Goal: Task Accomplishment & Management: Use online tool/utility

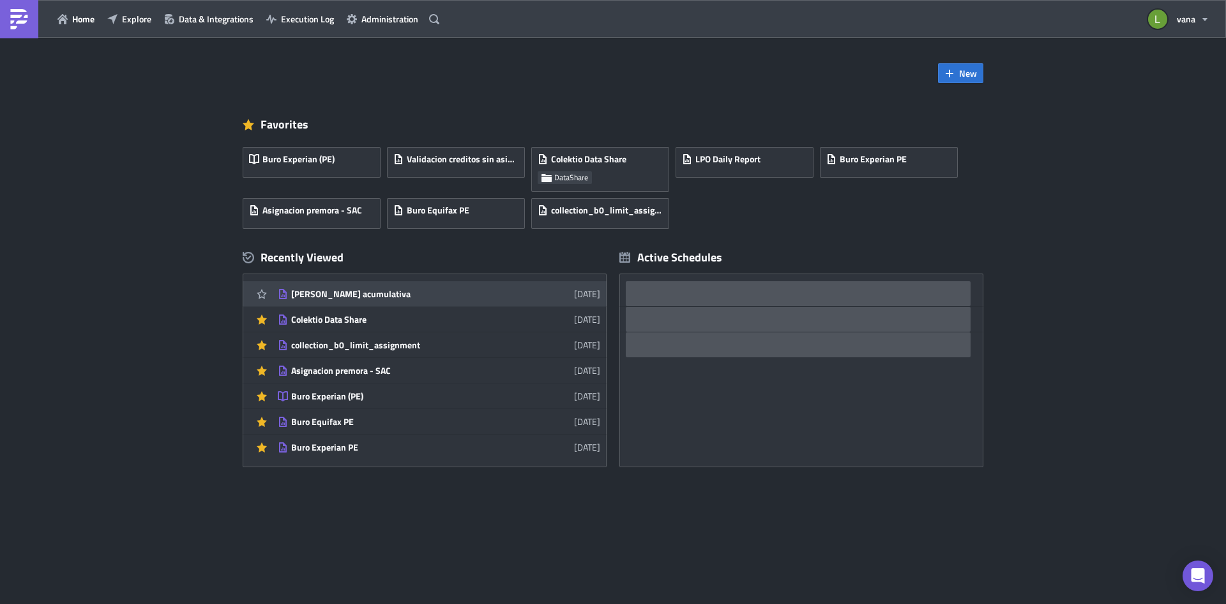
click at [342, 295] on div "[PERSON_NAME] acumulativa" at bounding box center [403, 293] width 224 height 11
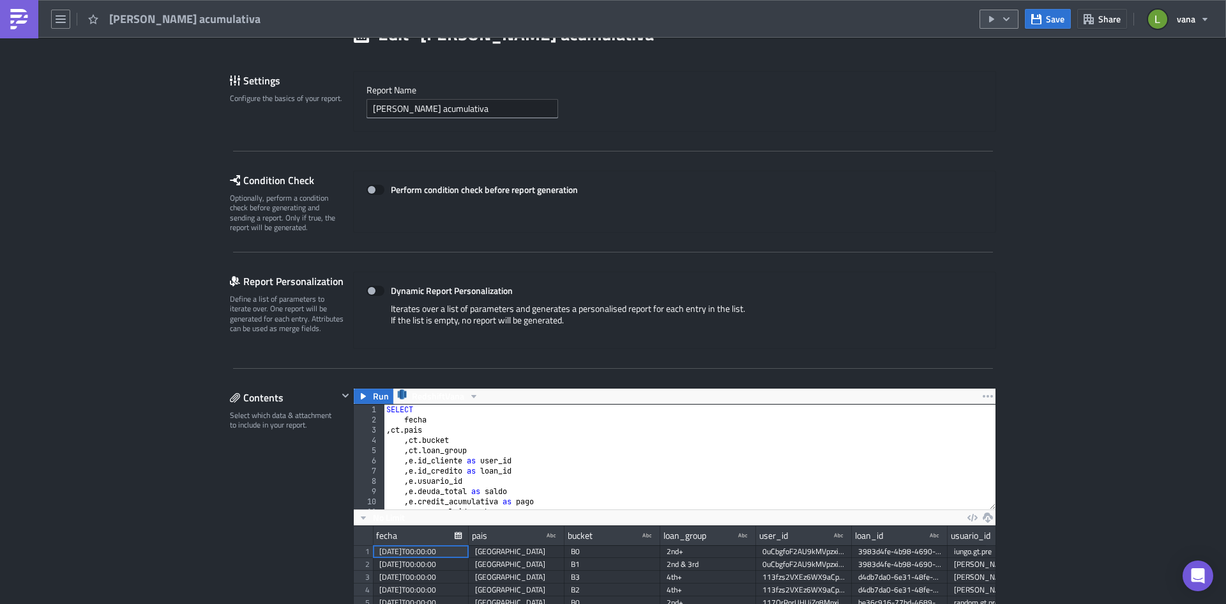
click at [1008, 14] on icon "button" at bounding box center [1006, 19] width 10 height 10
click at [1010, 71] on div "Run Report" at bounding box center [1038, 70] width 100 height 13
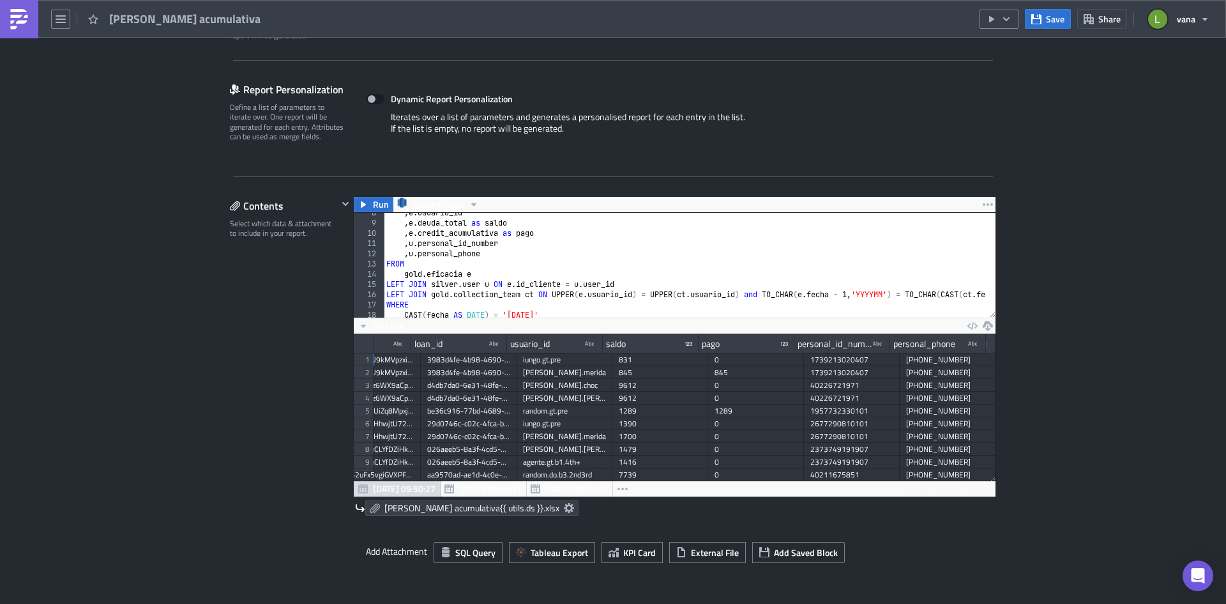
scroll to position [77, 0]
type textarea ", u.personal_phone"
click at [488, 254] on div ", e . usuario_id , e . deuda_total as saldo , e . credit_acumulativa as pago , …" at bounding box center [775, 266] width 782 height 116
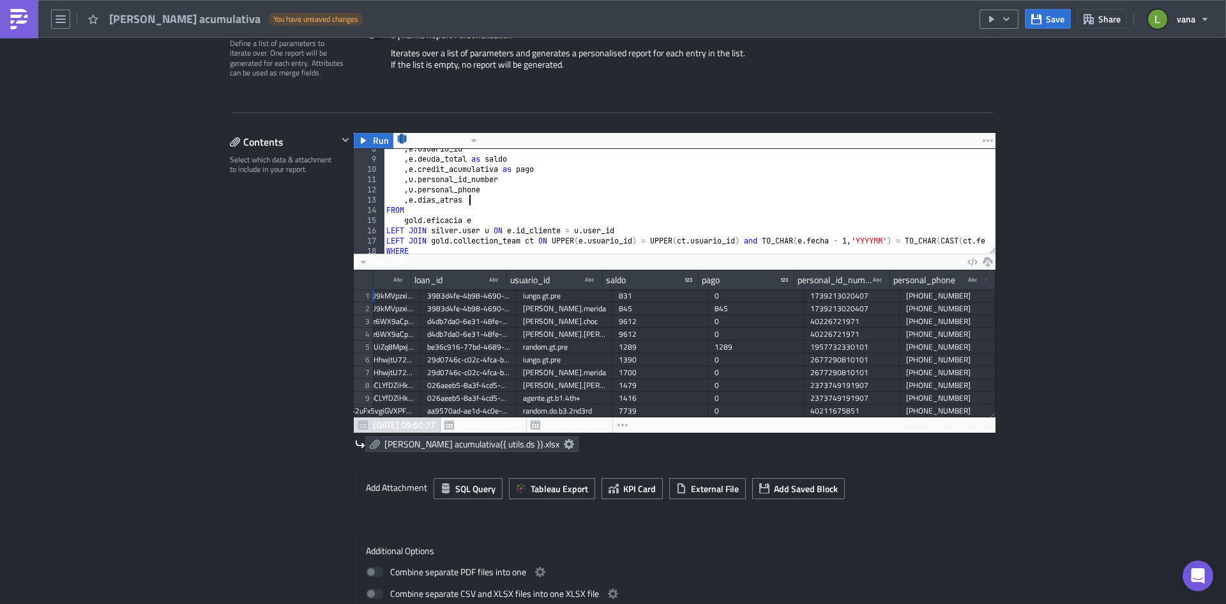
scroll to position [0, 8]
click at [358, 137] on icon "button" at bounding box center [363, 140] width 10 height 10
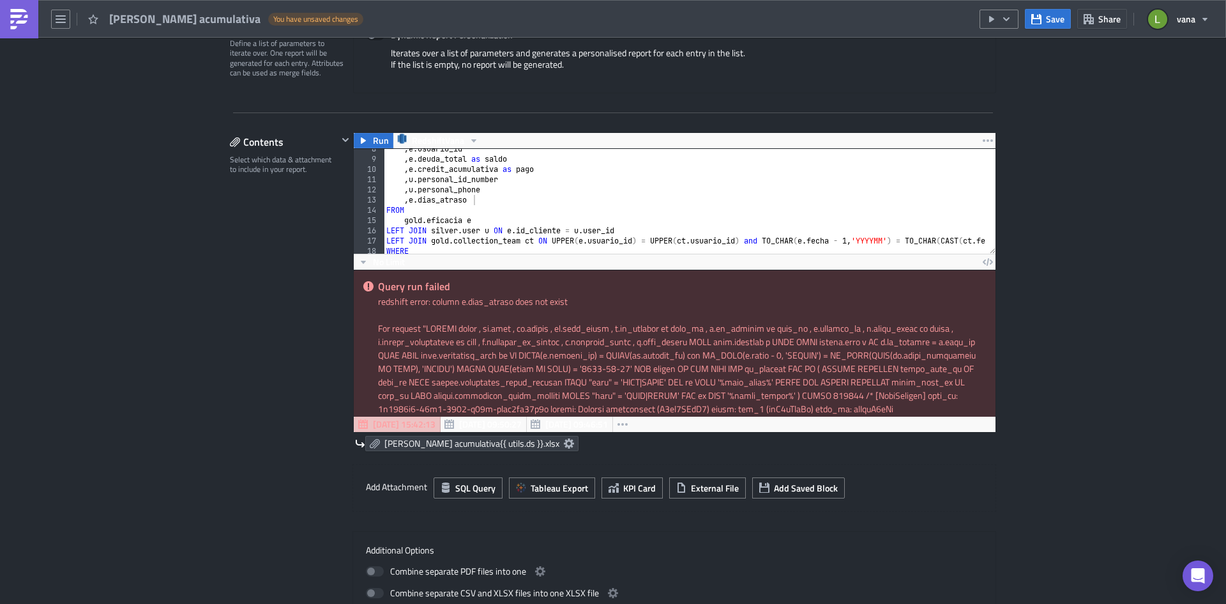
click at [460, 199] on div ", e . usuario_id , e . deuda_total as saldo , e . credit_acumulativa as pago , …" at bounding box center [775, 202] width 782 height 116
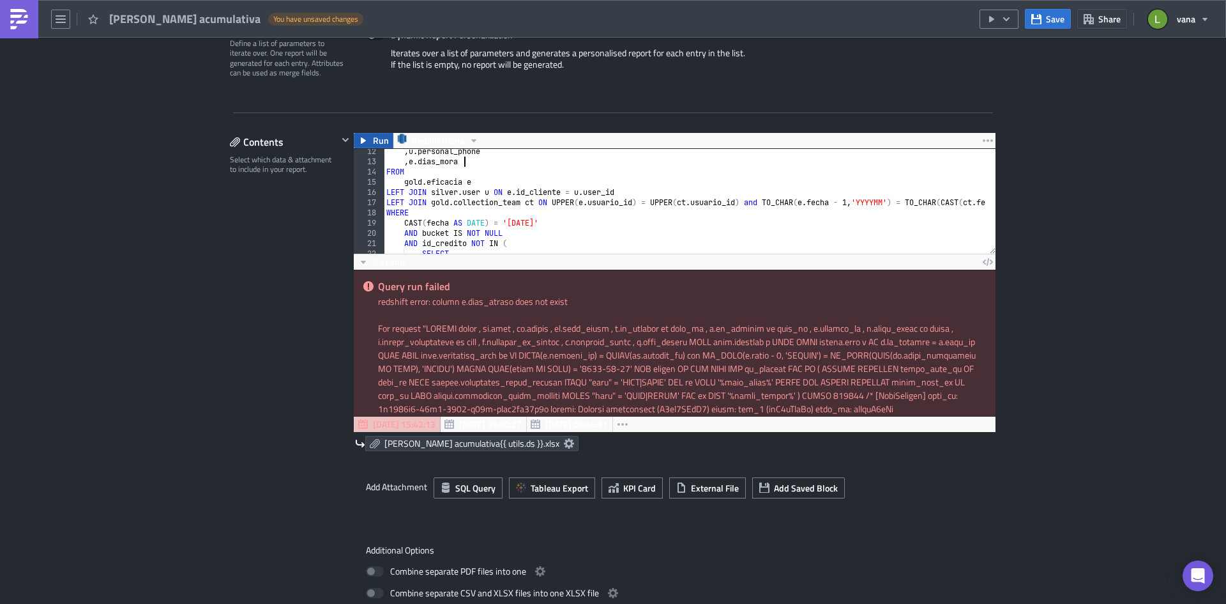
type textarea ", e.dias_mora"
click at [361, 142] on icon "button" at bounding box center [363, 140] width 10 height 10
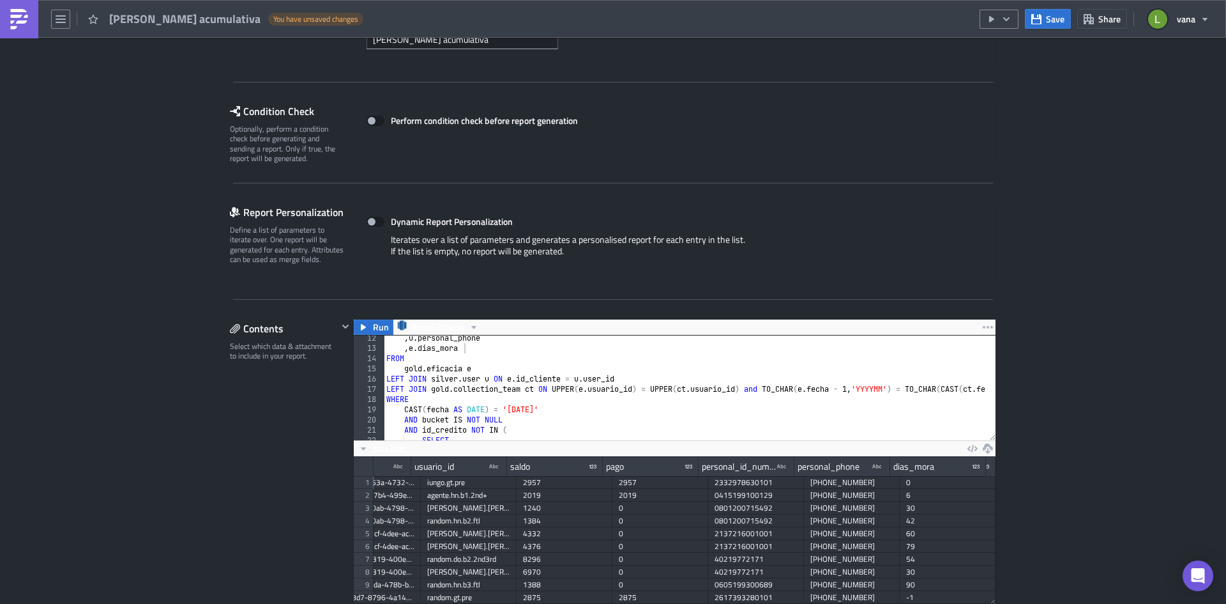
scroll to position [128, 0]
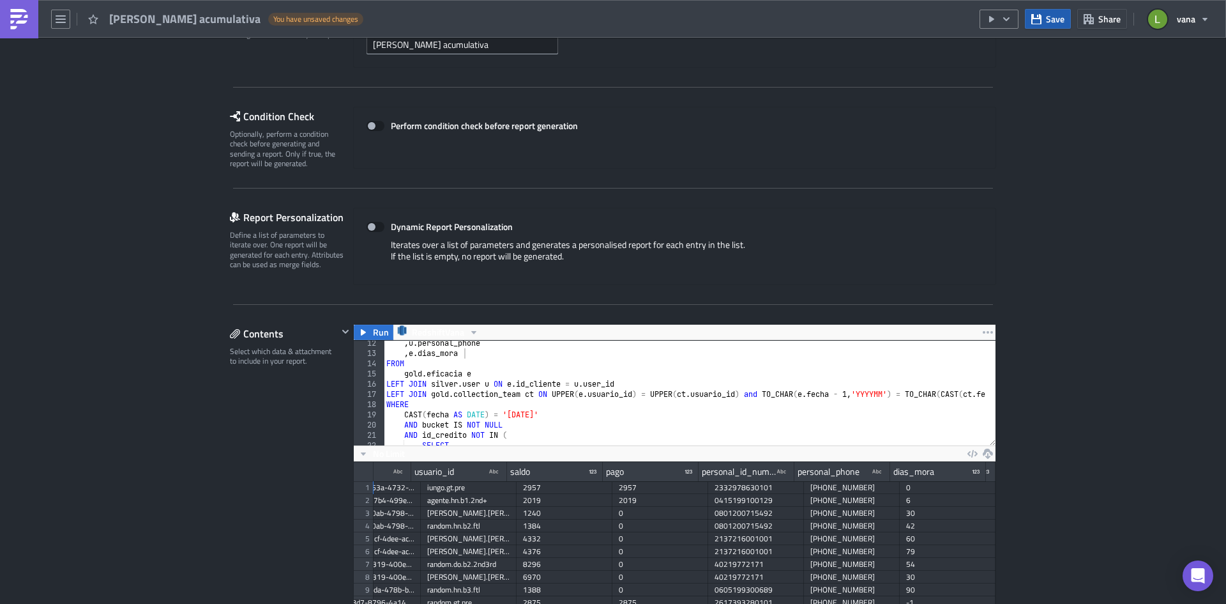
click at [1039, 24] on icon "button" at bounding box center [1036, 18] width 10 height 10
click at [1009, 19] on icon "button" at bounding box center [1006, 19] width 6 height 4
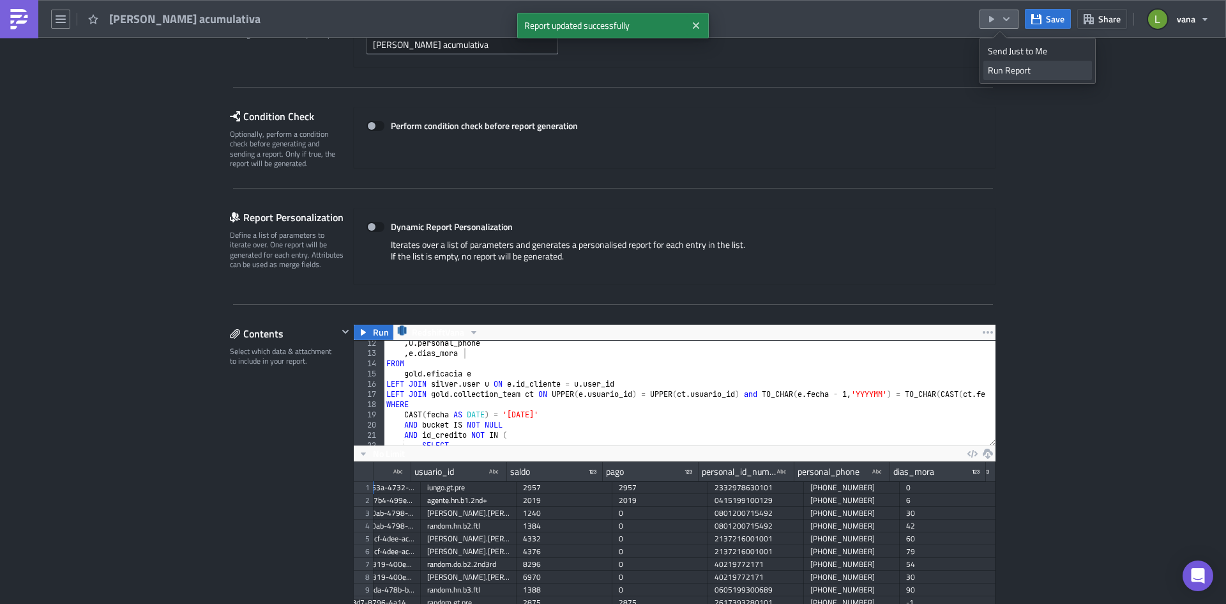
click at [1009, 79] on link "Run Report" at bounding box center [1038, 70] width 109 height 19
